Goal: Task Accomplishment & Management: Use online tool/utility

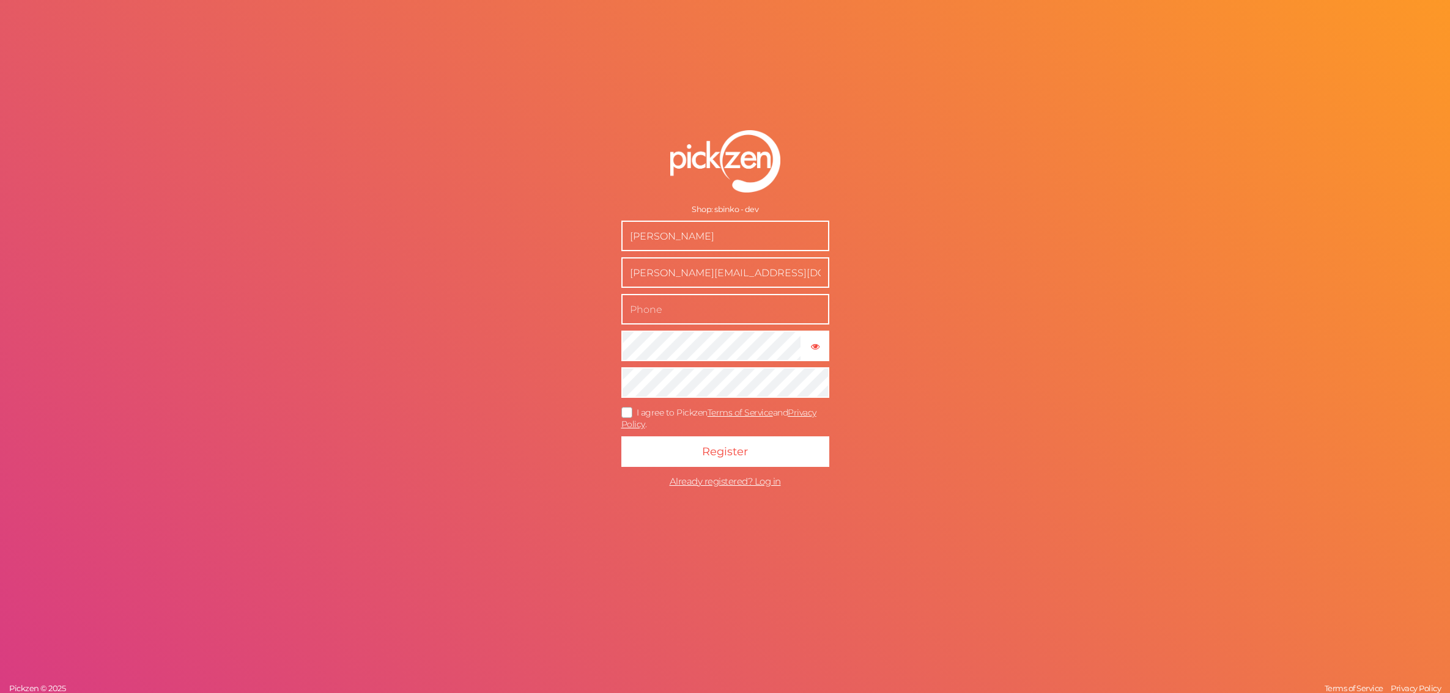
click at [627, 409] on icon at bounding box center [628, 412] width 20 height 7
click at [0, 0] on input "I agree to Pickzen Terms of Service and Privacy Policy ." at bounding box center [0, 0] width 0 height 0
click at [715, 307] on input "text" at bounding box center [725, 309] width 208 height 31
type input "888099446"
click at [688, 463] on button "Register" at bounding box center [725, 452] width 208 height 31
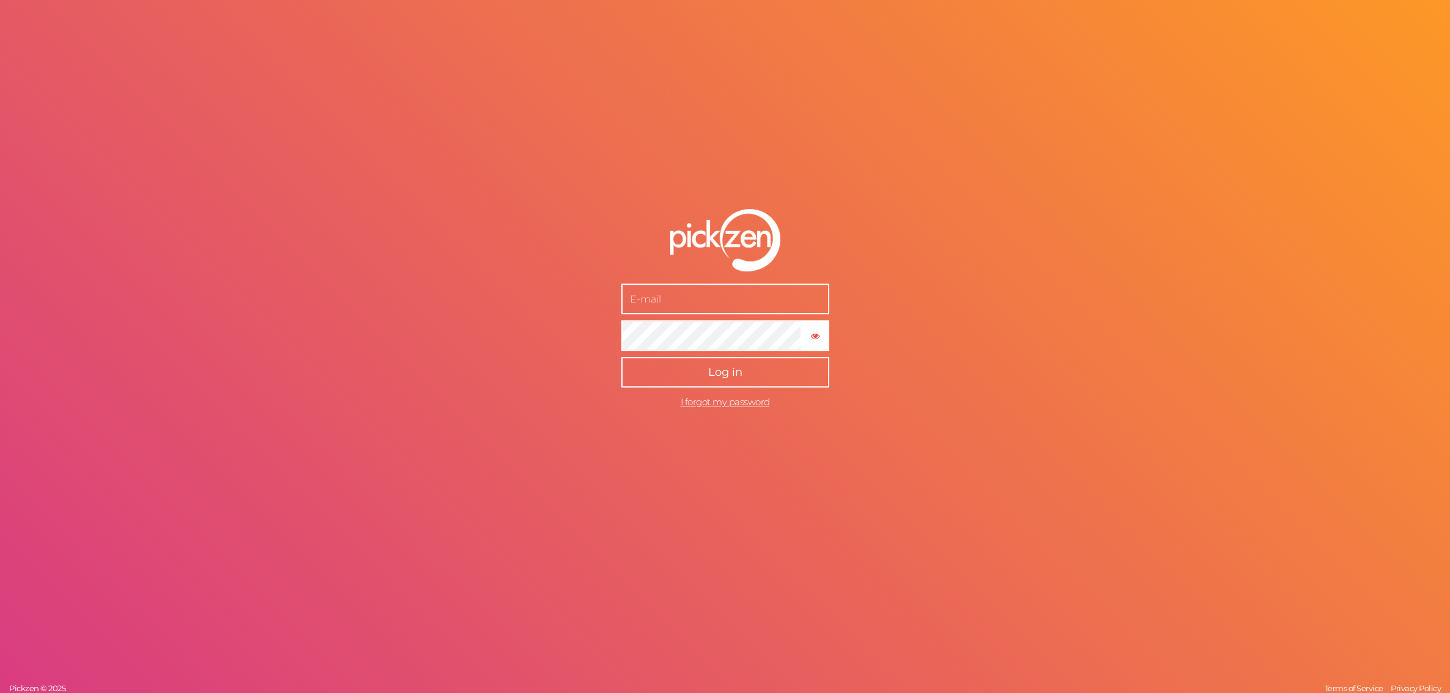
type input "[PERSON_NAME][EMAIL_ADDRESS][DOMAIN_NAME]"
click at [758, 386] on button "Log in" at bounding box center [725, 372] width 208 height 31
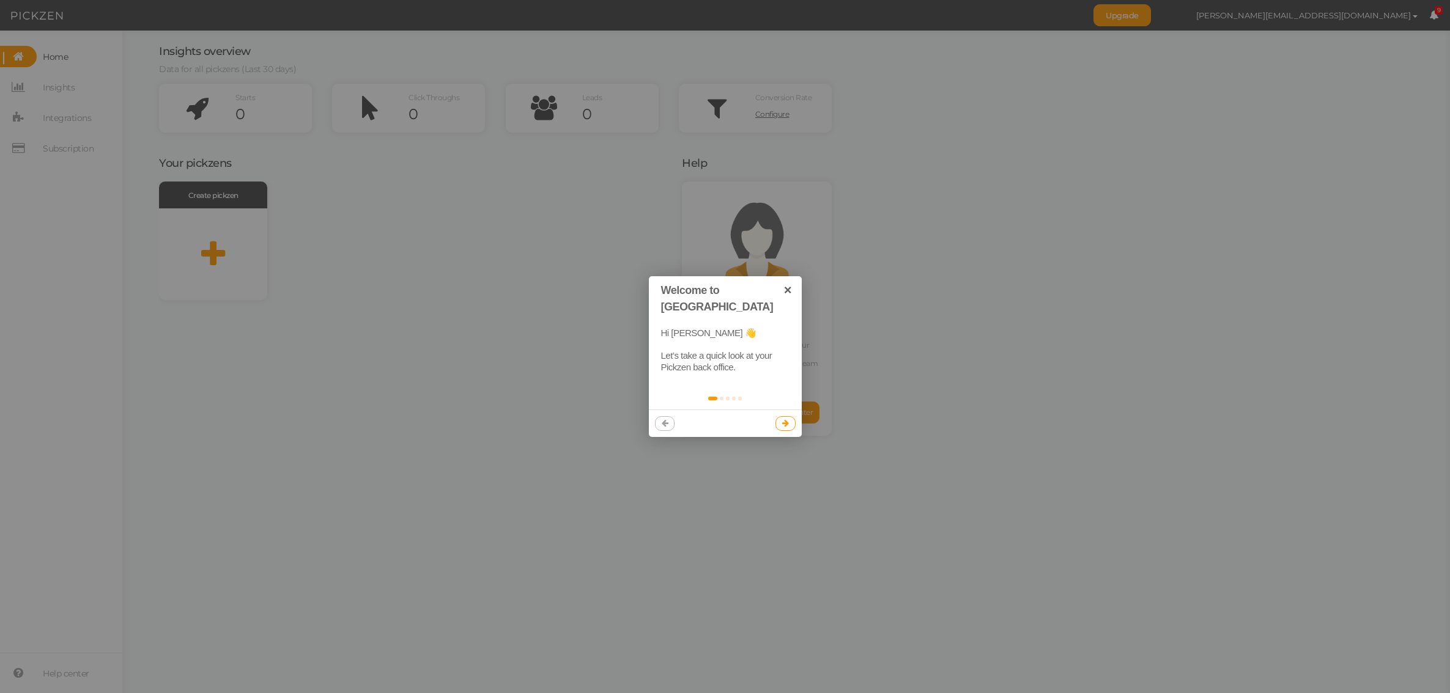
click at [785, 419] on icon at bounding box center [785, 423] width 7 height 8
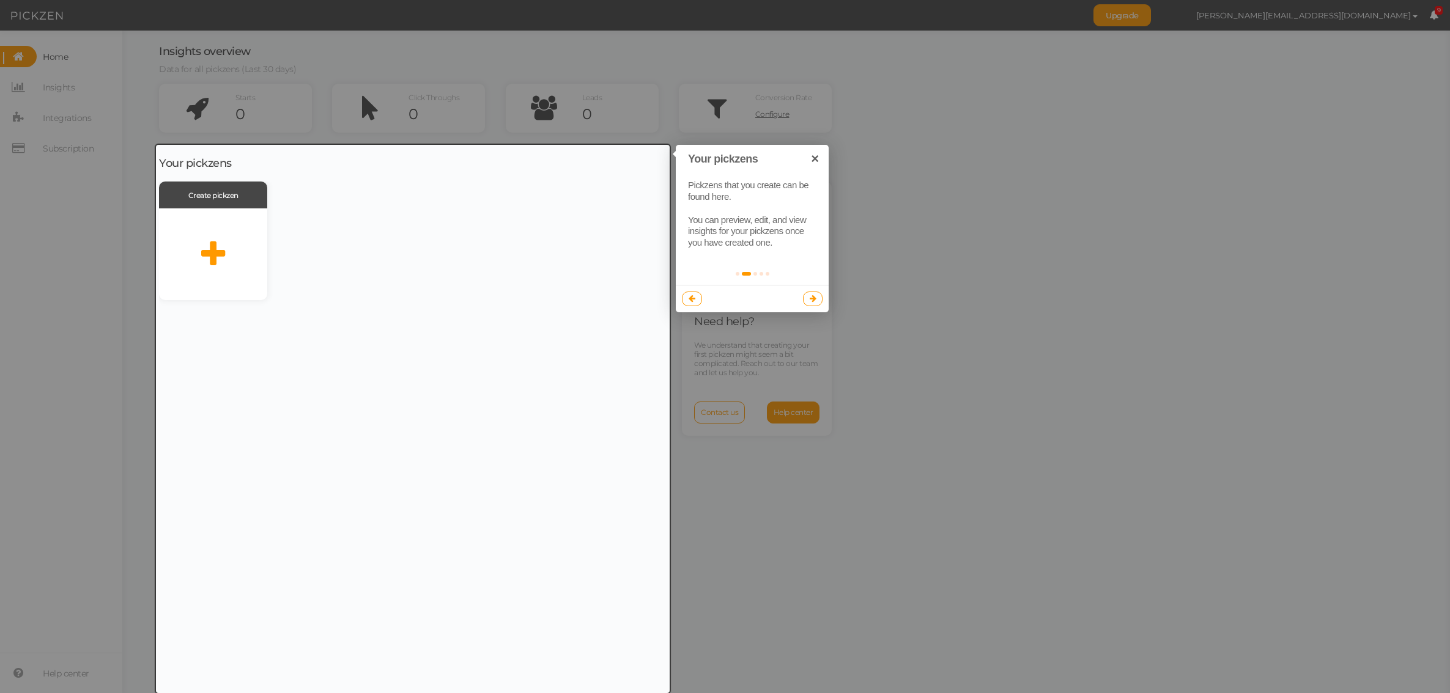
click at [816, 300] on link at bounding box center [813, 299] width 20 height 15
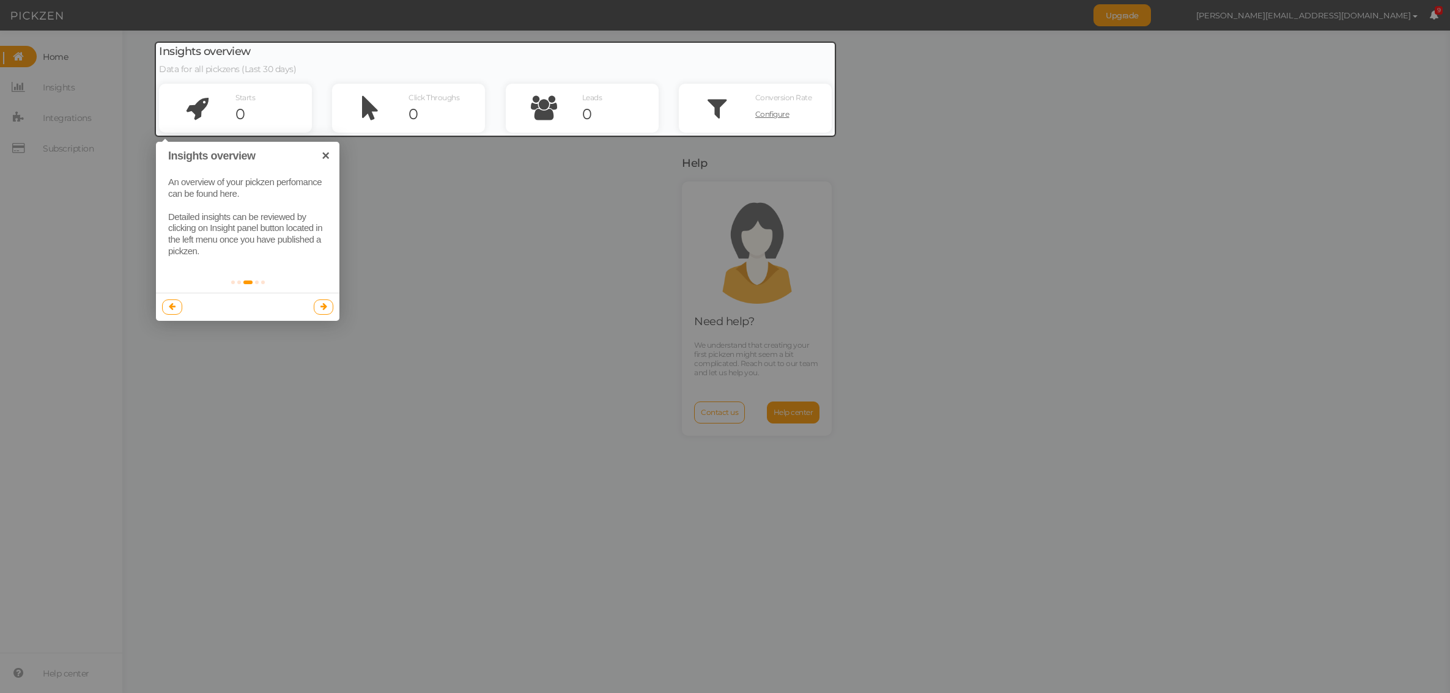
click at [329, 311] on link at bounding box center [324, 307] width 20 height 15
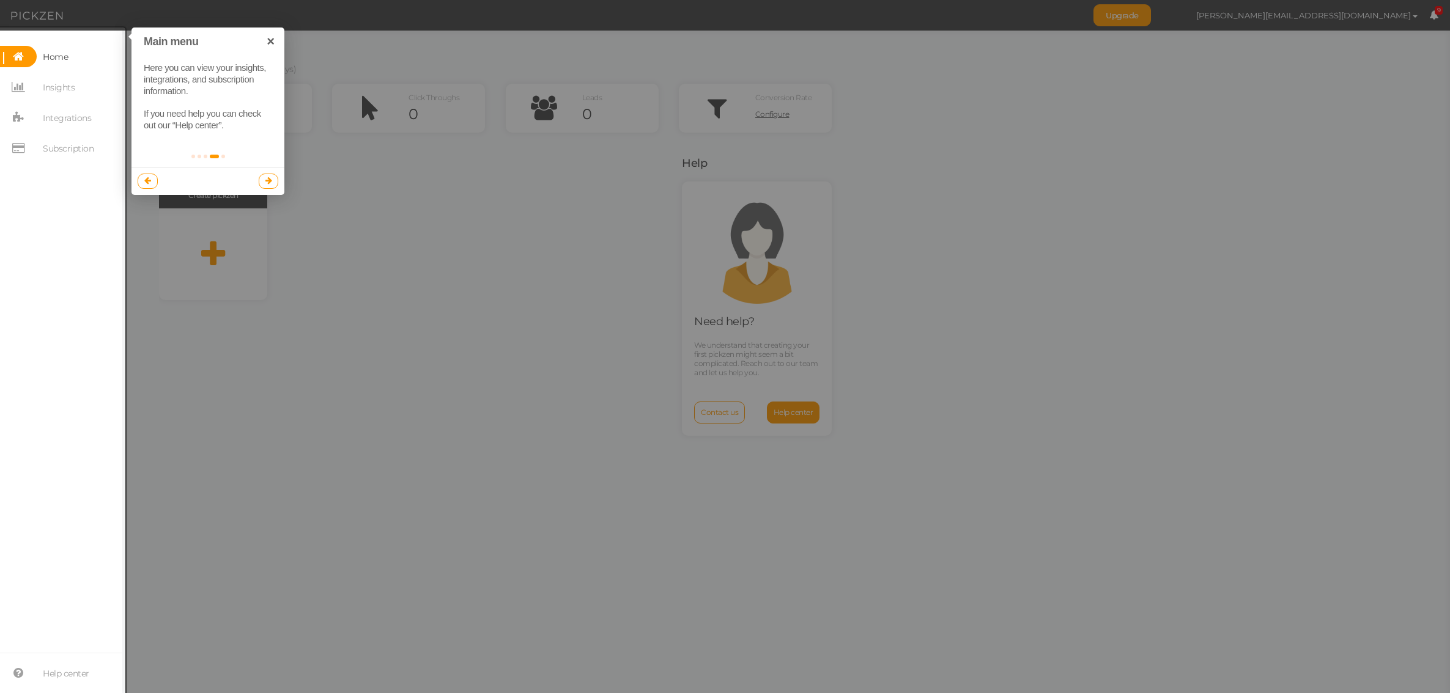
click at [269, 177] on icon at bounding box center [268, 181] width 7 height 8
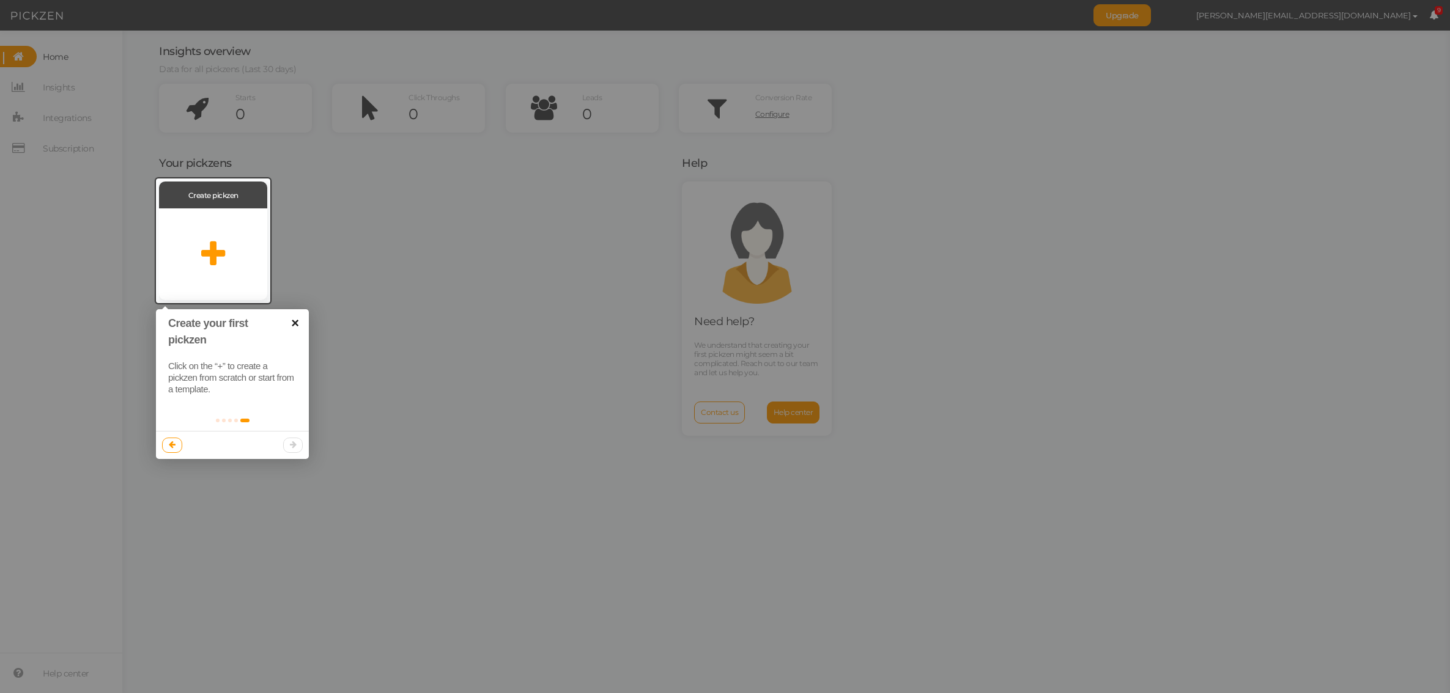
click at [293, 323] on link "×" at bounding box center [295, 323] width 28 height 28
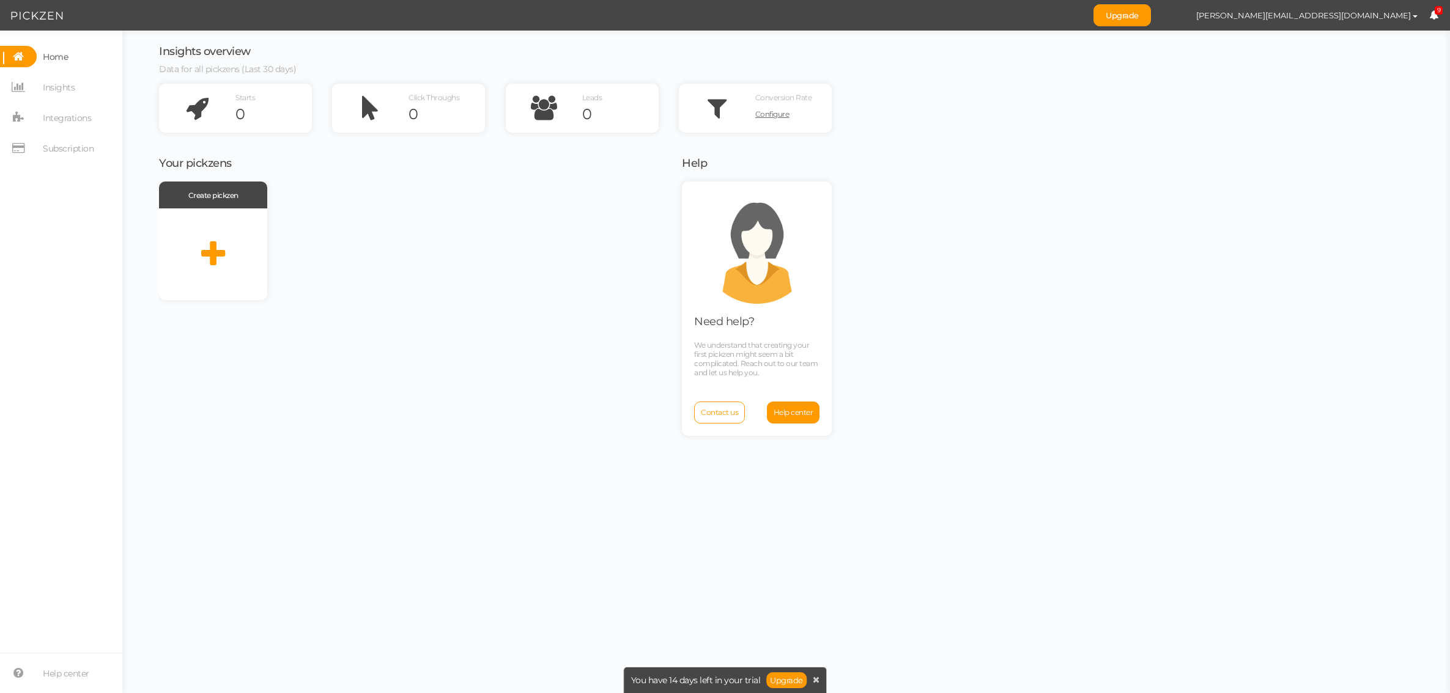
click at [380, 316] on div "Create pickzen" at bounding box center [412, 436] width 507 height 509
click at [37, 142] on span "Subscription" at bounding box center [65, 148] width 57 height 21
click at [54, 119] on span "Integrations" at bounding box center [67, 118] width 48 height 20
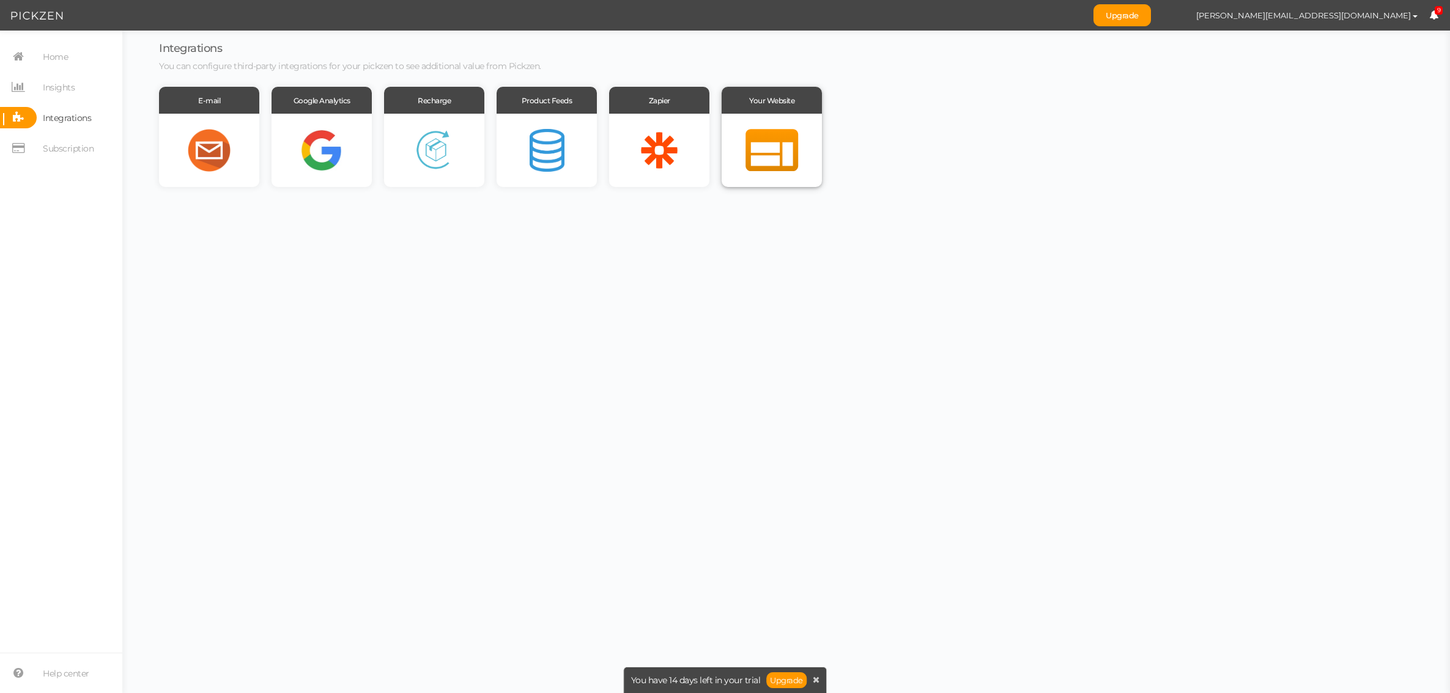
click at [769, 132] on div at bounding box center [771, 150] width 100 height 73
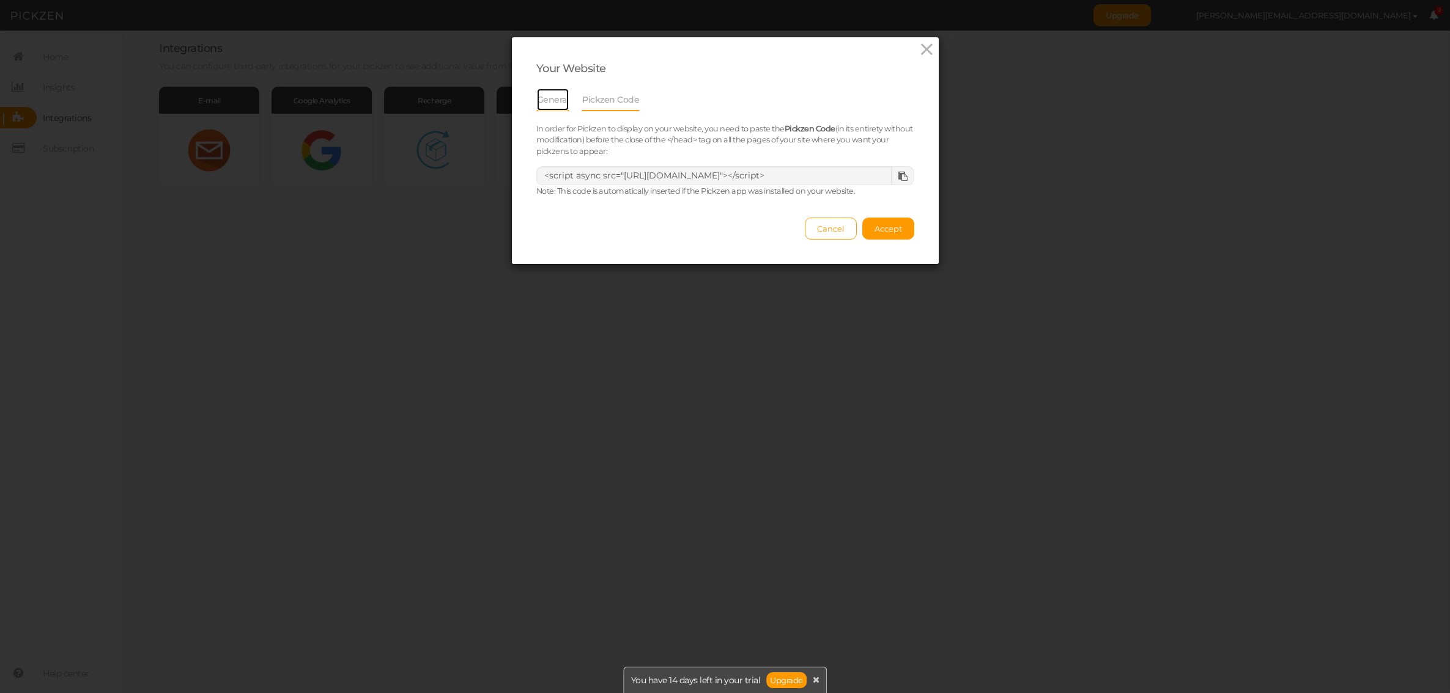
click at [553, 102] on link "General" at bounding box center [553, 99] width 34 height 23
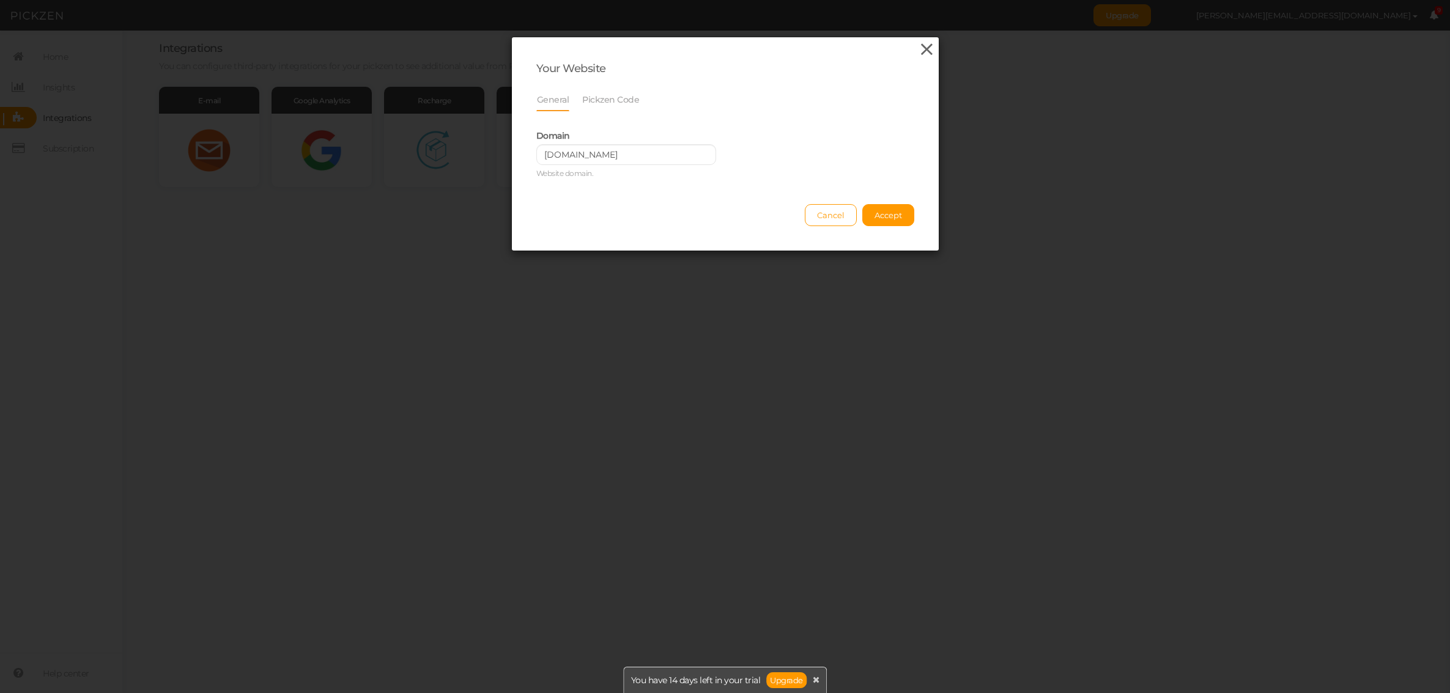
click at [928, 47] on icon at bounding box center [927, 49] width 18 height 18
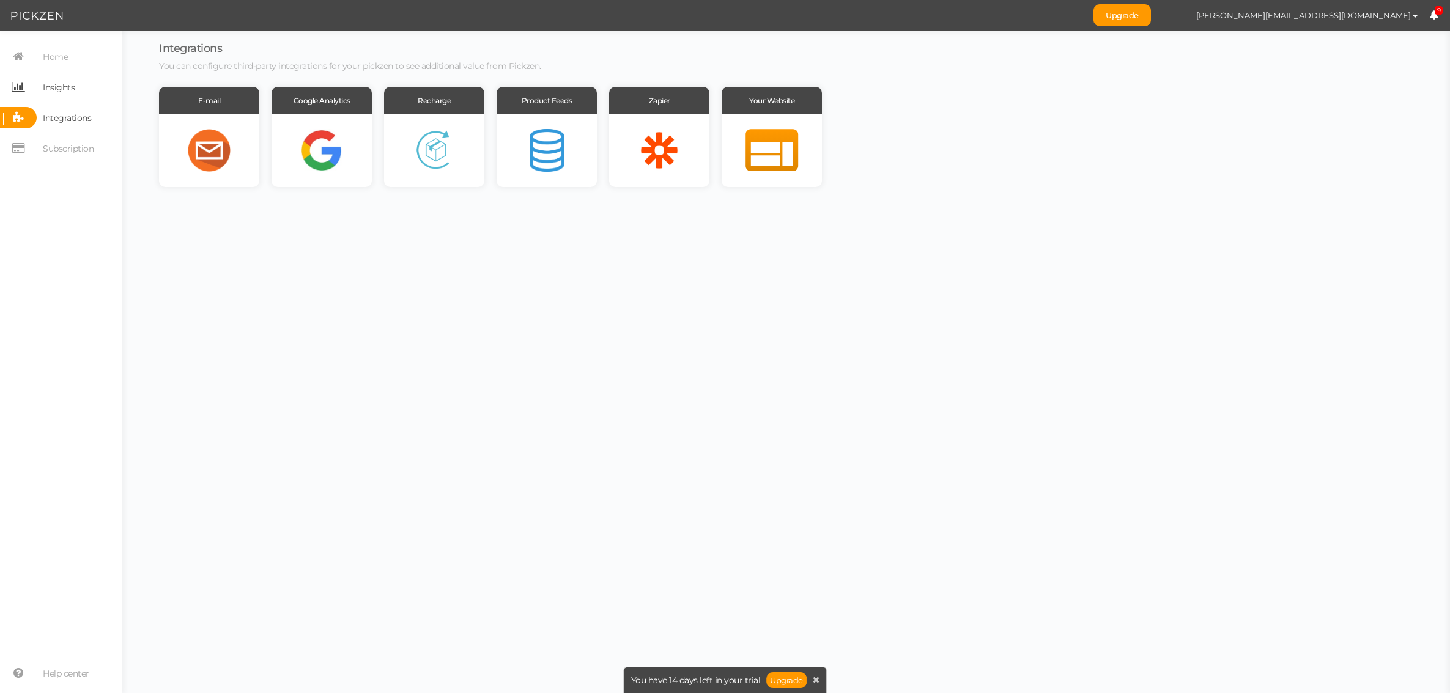
click at [65, 97] on span "Insights" at bounding box center [59, 88] width 32 height 20
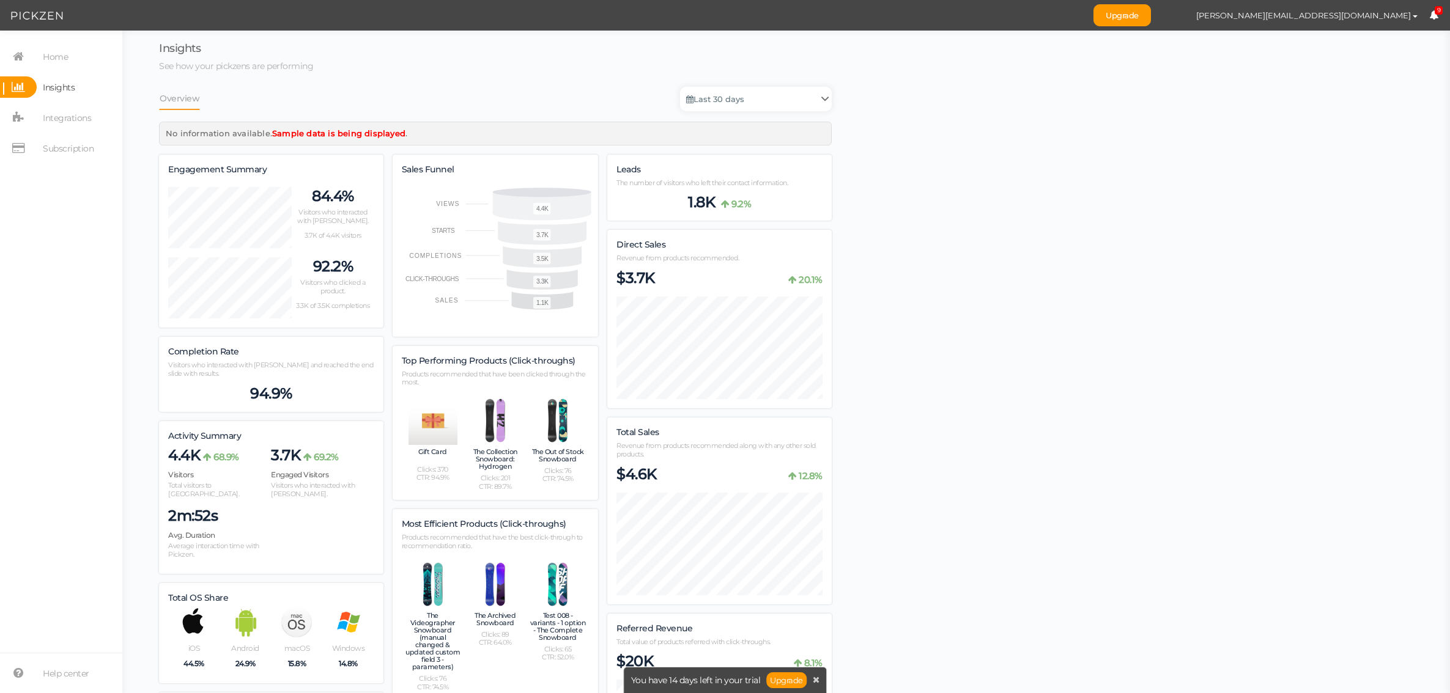
scroll to position [1540, 673]
click at [91, 116] on link "Integrations" at bounding box center [61, 117] width 122 height 21
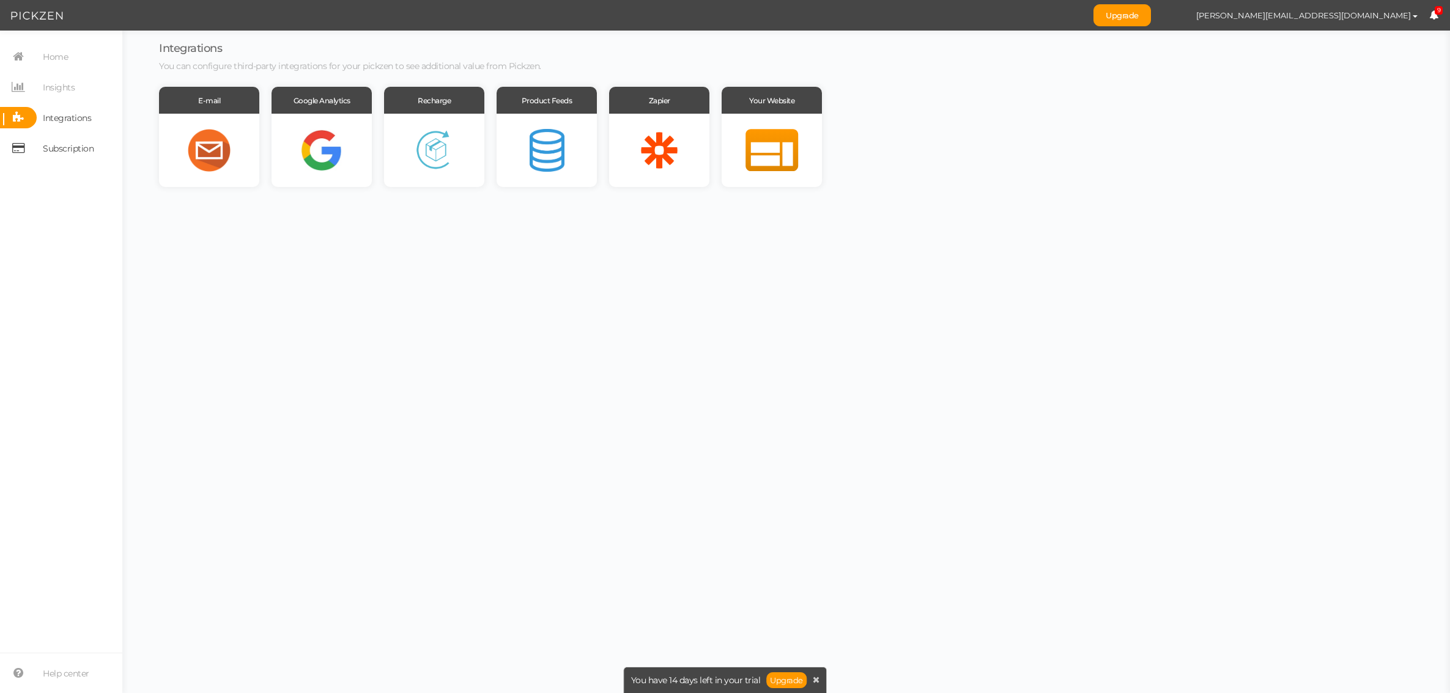
click at [85, 146] on span "Subscription" at bounding box center [68, 149] width 51 height 20
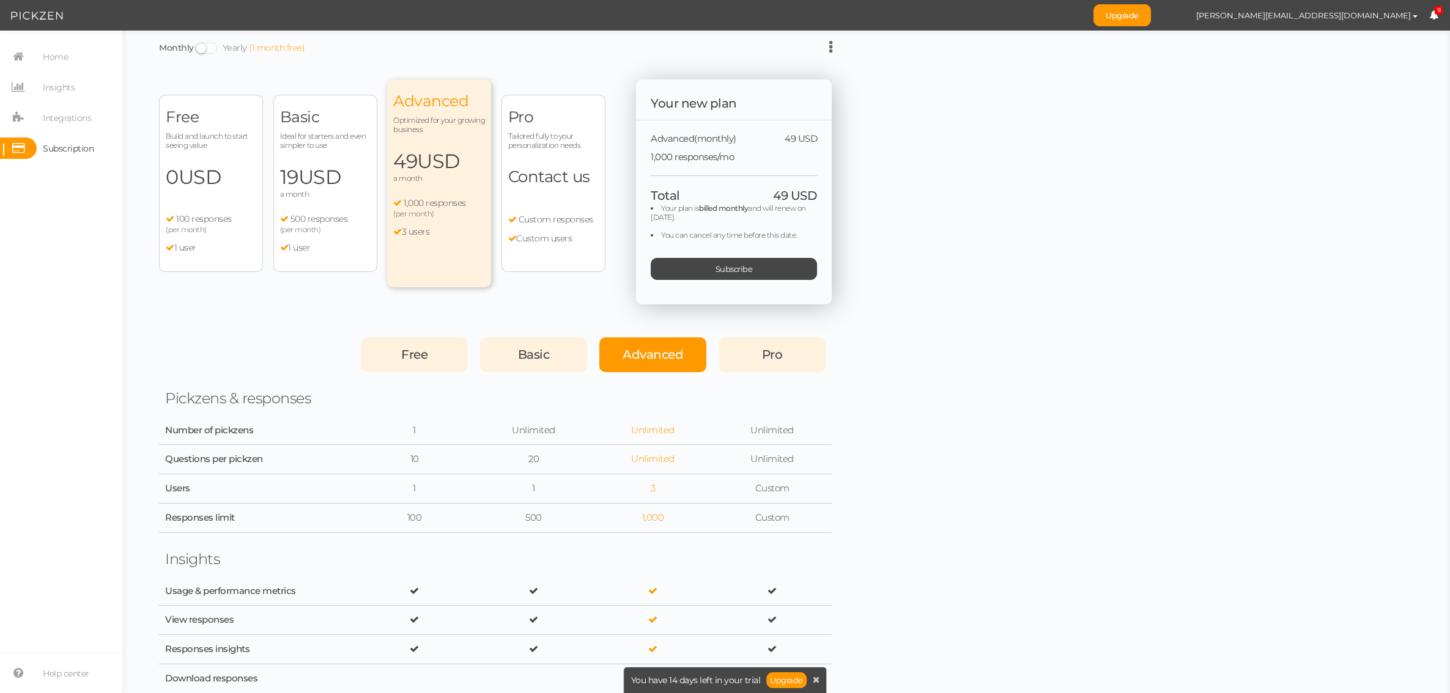
click at [214, 198] on div "Free Build and launch to start seeing value 0 USD a month 100 responses (per mo…" at bounding box center [211, 183] width 104 height 177
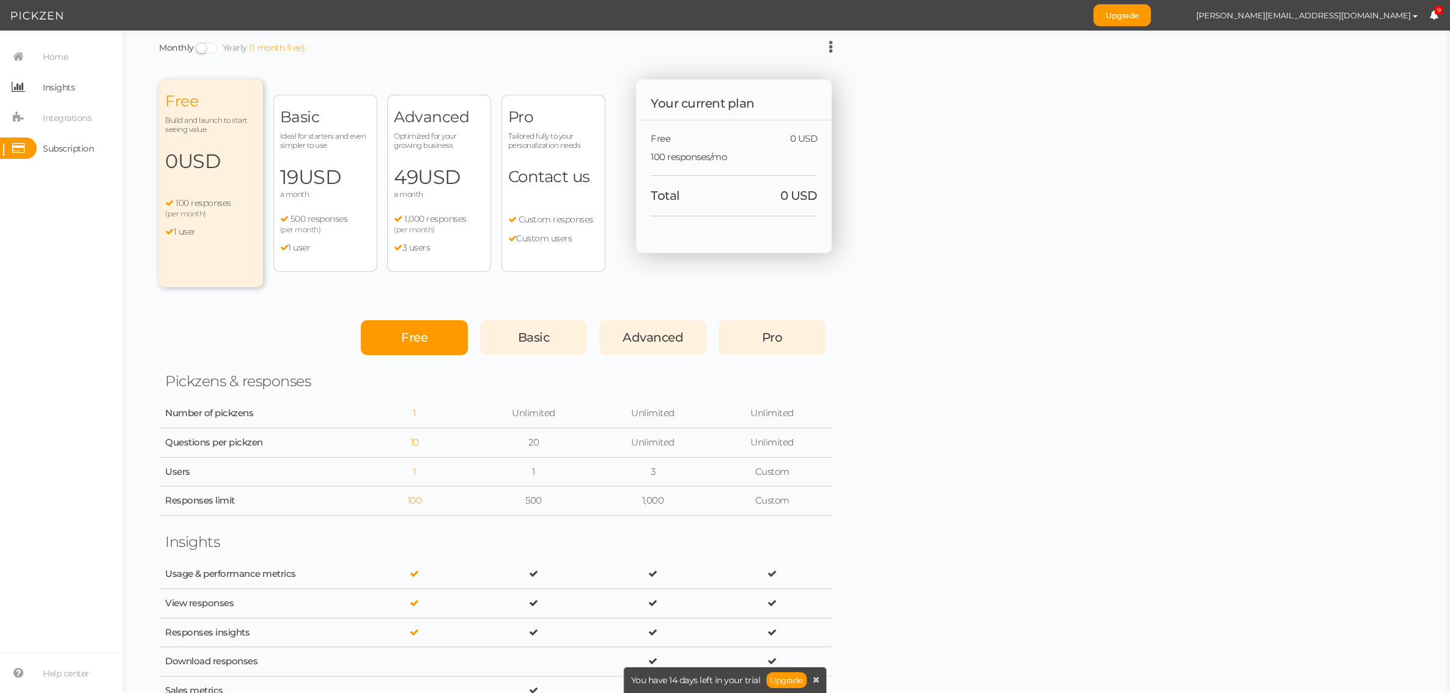
click at [89, 95] on link "Insights" at bounding box center [61, 86] width 122 height 21
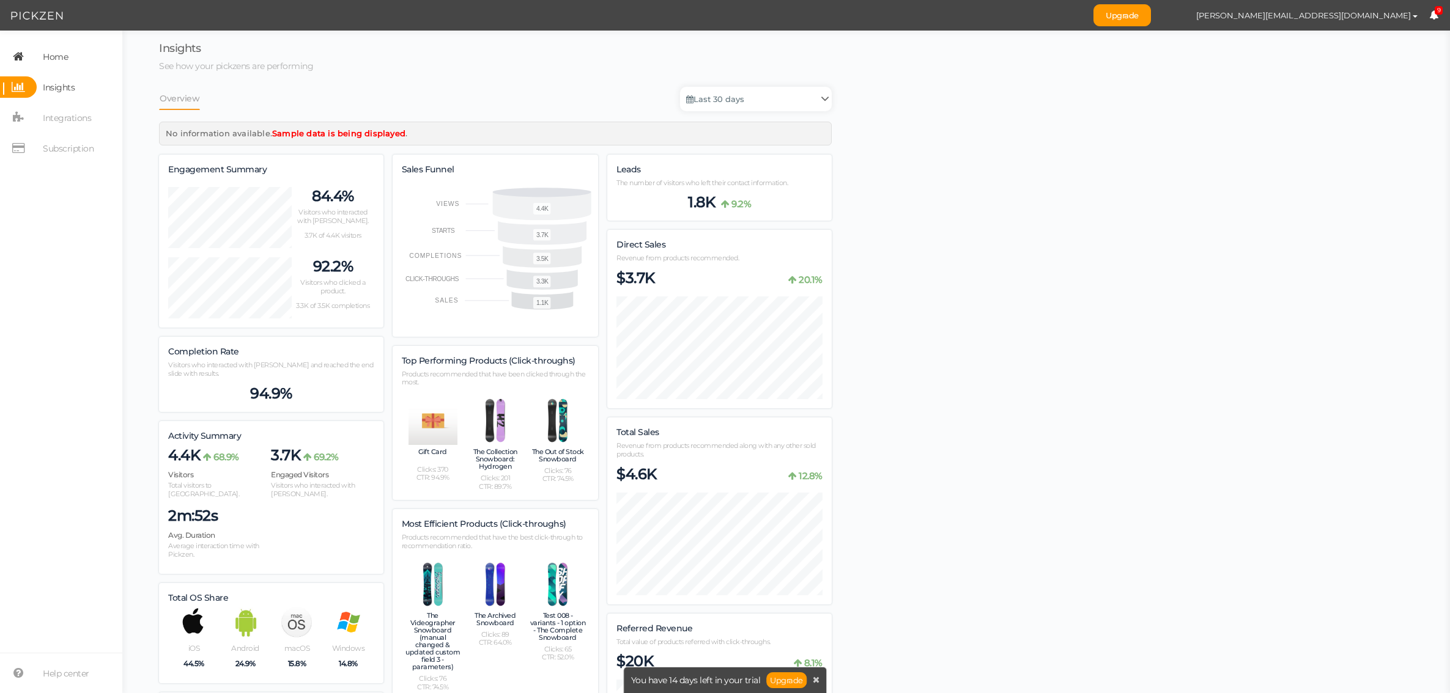
scroll to position [1540, 673]
click at [66, 59] on span "Home" at bounding box center [55, 57] width 25 height 20
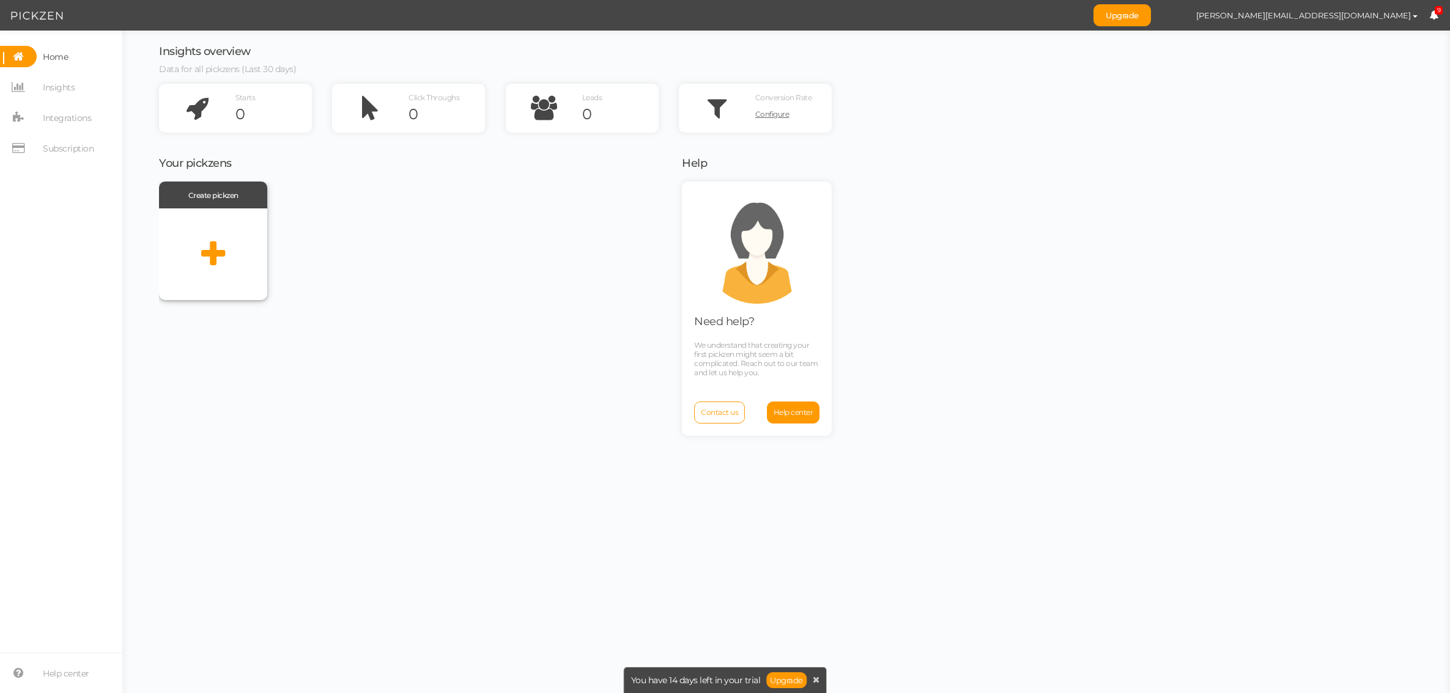
click at [216, 220] on div at bounding box center [213, 254] width 108 height 92
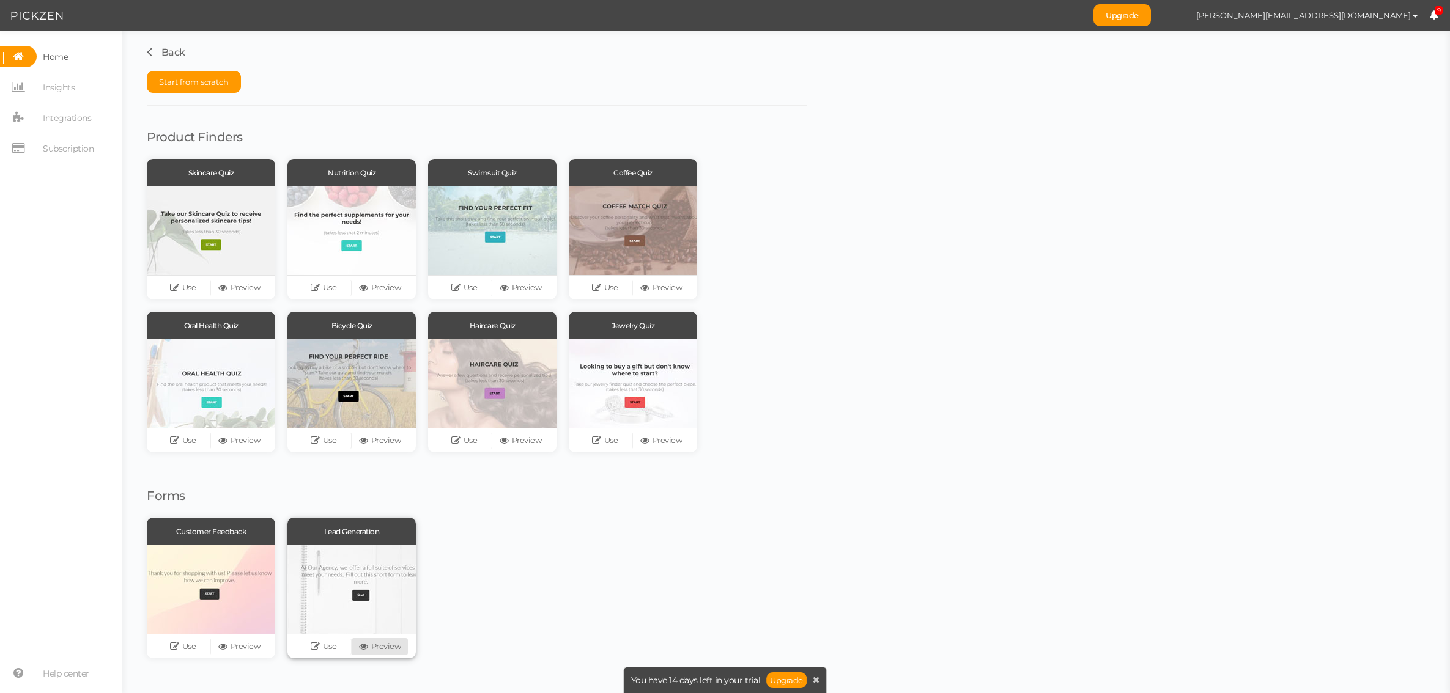
click at [388, 643] on link "Preview" at bounding box center [380, 646] width 56 height 17
click at [152, 50] on link "Back" at bounding box center [166, 52] width 39 height 12
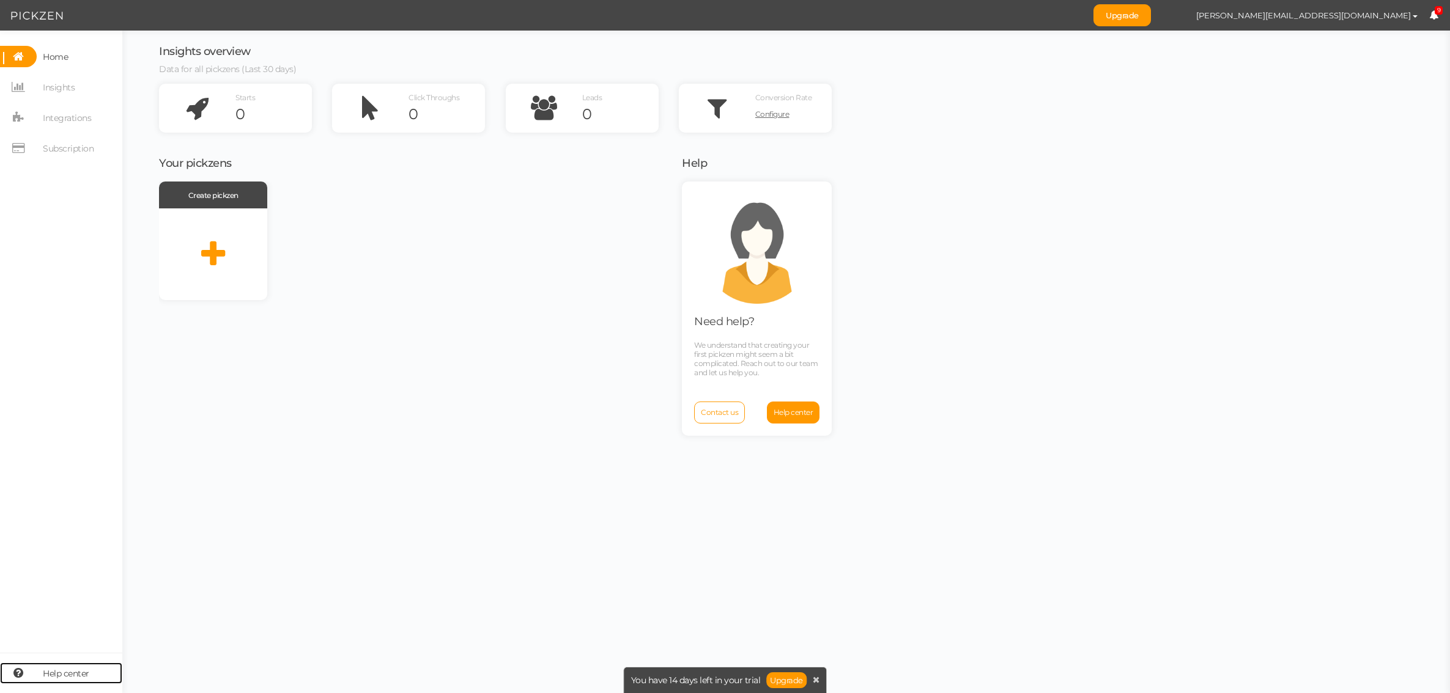
click at [94, 674] on link "Help center" at bounding box center [61, 673] width 122 height 21
